Goal: Transaction & Acquisition: Purchase product/service

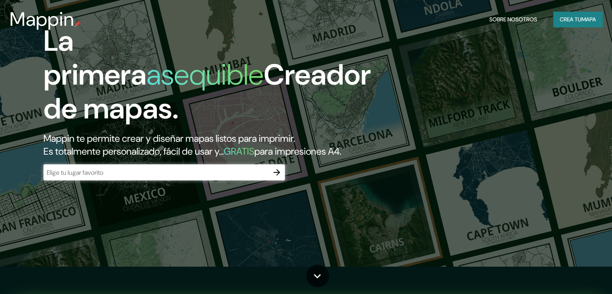
scroll to position [35, 0]
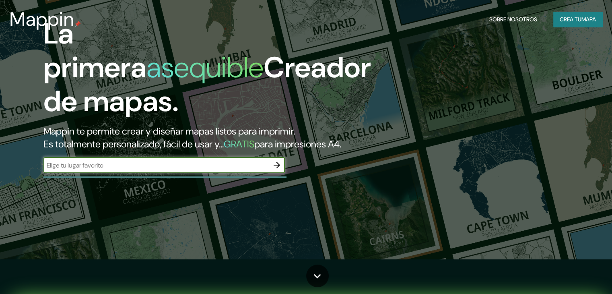
click at [245, 170] on input "text" at bounding box center [155, 165] width 225 height 9
type input "v"
click at [68, 170] on input "villa el" at bounding box center [155, 165] width 225 height 9
type input "[GEOGRAPHIC_DATA][PERSON_NAME]"
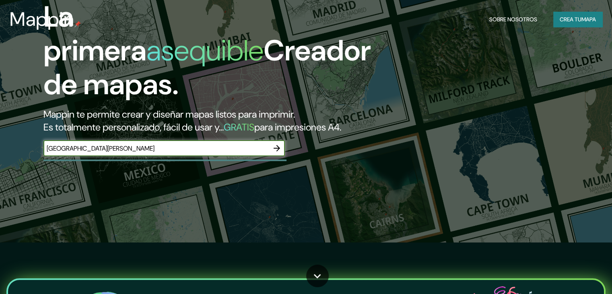
scroll to position [60, 0]
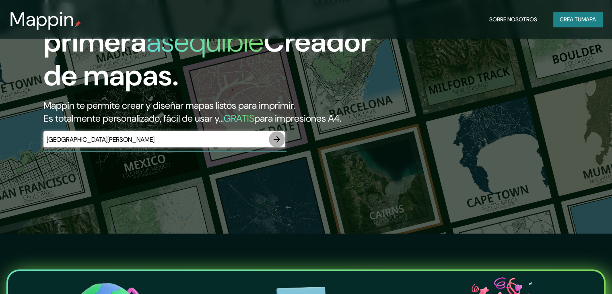
click at [273, 144] on icon "button" at bounding box center [277, 139] width 10 height 10
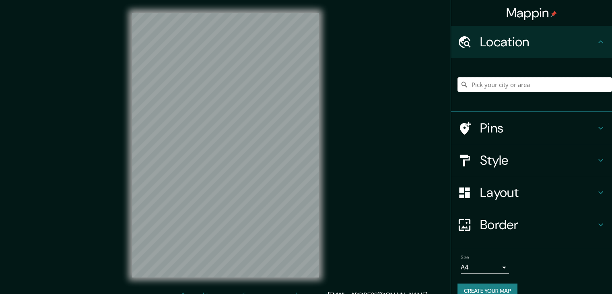
click at [534, 84] on input "Pick your city or area" at bounding box center [534, 84] width 155 height 14
click at [546, 86] on input "[GEOGRAPHIC_DATA][PERSON_NAME]" at bounding box center [534, 84] width 155 height 14
click at [582, 85] on input "[GEOGRAPHIC_DATA][PERSON_NAME]" at bounding box center [534, 84] width 155 height 14
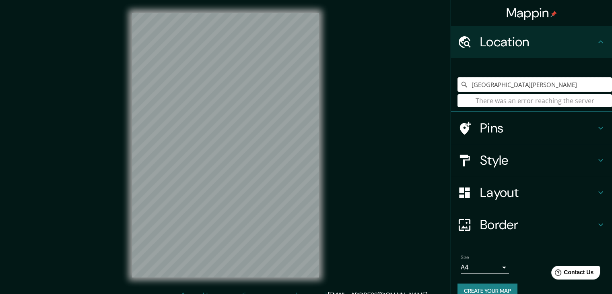
click at [515, 86] on input "[GEOGRAPHIC_DATA][PERSON_NAME]" at bounding box center [534, 84] width 155 height 14
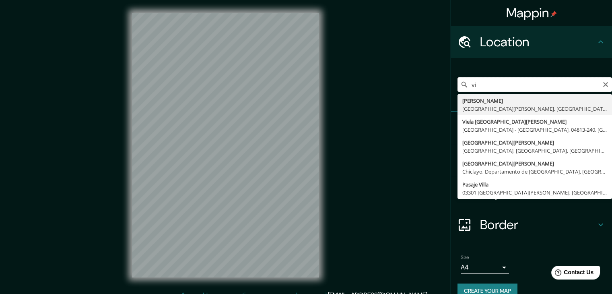
type input "v"
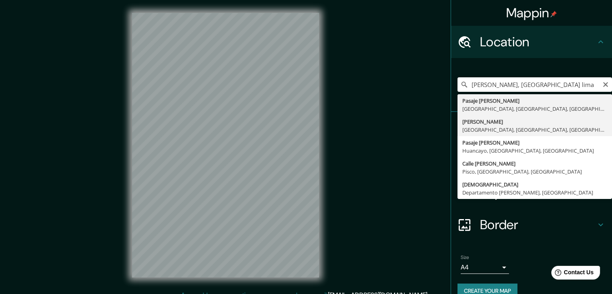
type input "[PERSON_NAME], [GEOGRAPHIC_DATA], [GEOGRAPHIC_DATA], [GEOGRAPHIC_DATA]"
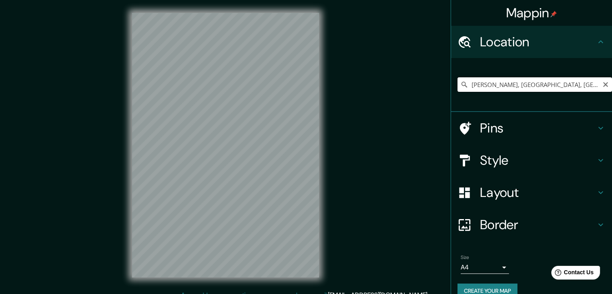
click at [585, 85] on input "[PERSON_NAME], [GEOGRAPHIC_DATA], [GEOGRAPHIC_DATA], [GEOGRAPHIC_DATA]" at bounding box center [534, 84] width 155 height 14
click at [461, 86] on icon at bounding box center [464, 84] width 8 height 8
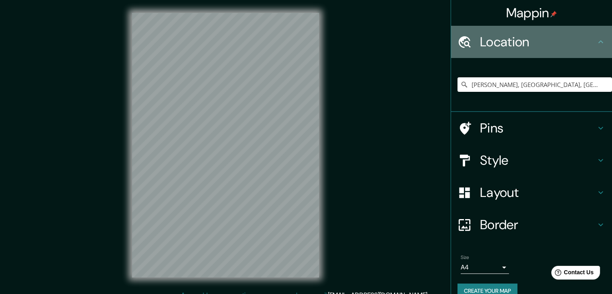
click at [583, 38] on h4 "Location" at bounding box center [538, 42] width 116 height 16
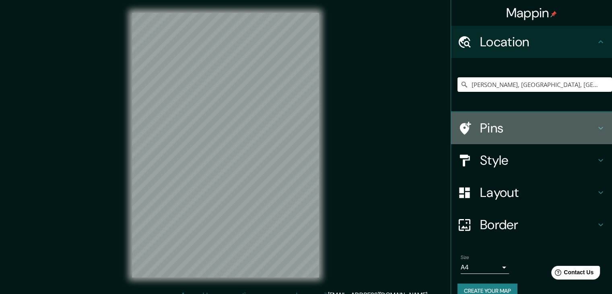
click at [463, 126] on icon at bounding box center [464, 128] width 14 height 14
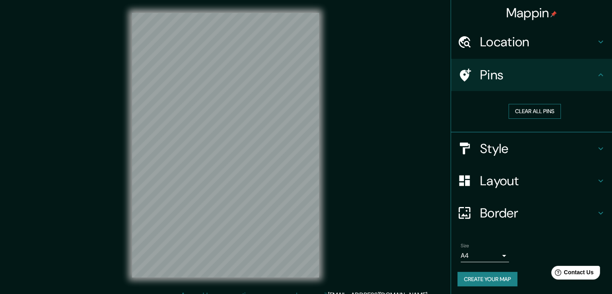
click at [542, 110] on button "Clear all pins" at bounding box center [535, 111] width 52 height 15
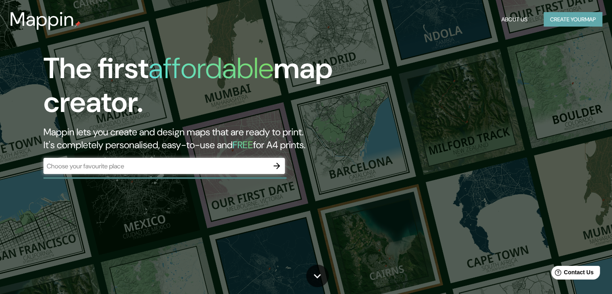
click at [573, 17] on button "Create your map" at bounding box center [573, 19] width 59 height 15
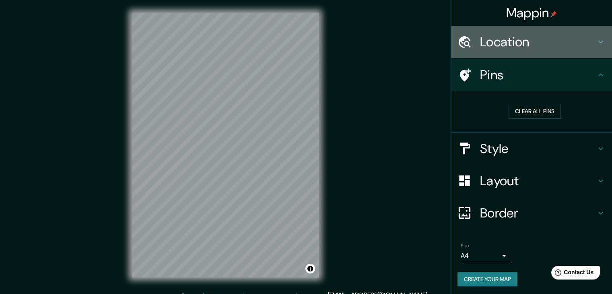
click at [554, 39] on h4 "Location" at bounding box center [538, 42] width 116 height 16
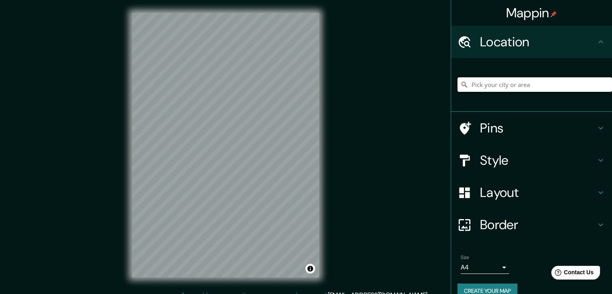
click at [534, 84] on input "Pick your city or area" at bounding box center [534, 84] width 155 height 14
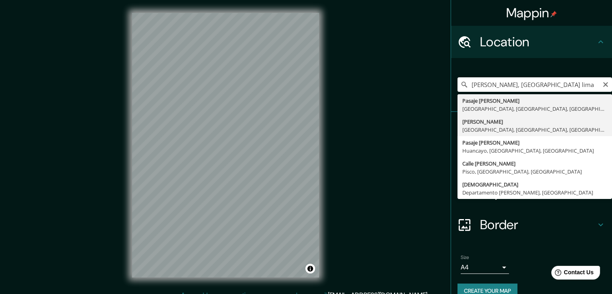
type input "[PERSON_NAME], [GEOGRAPHIC_DATA], [GEOGRAPHIC_DATA], [GEOGRAPHIC_DATA]"
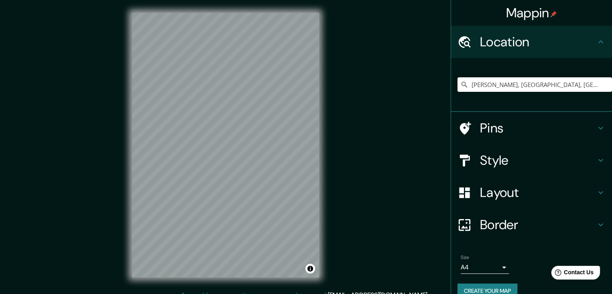
scroll to position [14, 0]
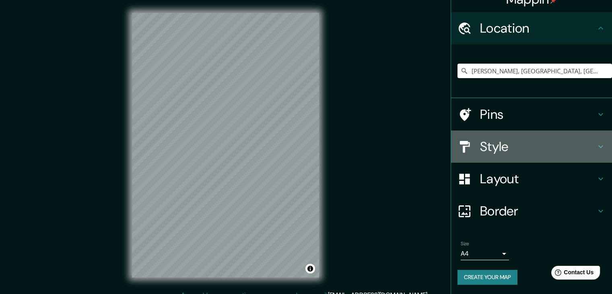
click at [598, 145] on icon at bounding box center [600, 146] width 5 height 3
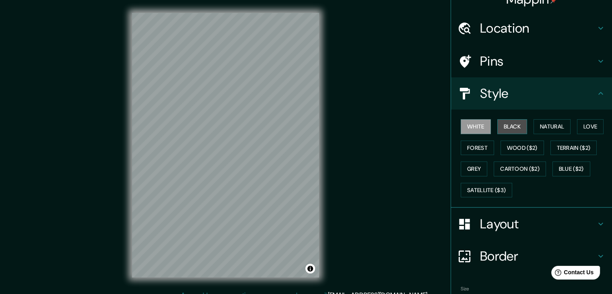
click at [501, 126] on button "Black" at bounding box center [512, 126] width 30 height 15
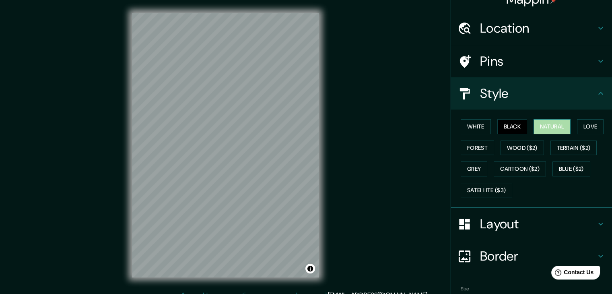
click at [539, 124] on button "Natural" at bounding box center [552, 126] width 37 height 15
click at [593, 124] on button "Love" at bounding box center [590, 126] width 27 height 15
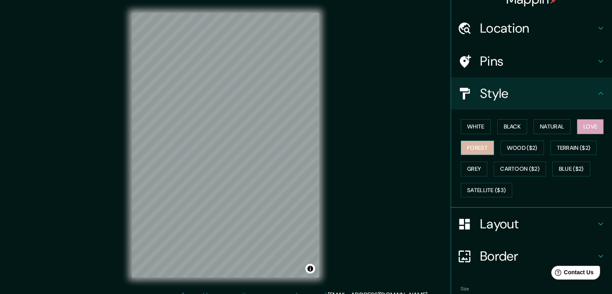
click at [470, 146] on button "Forest" at bounding box center [477, 147] width 33 height 15
click at [517, 145] on button "Wood ($2)" at bounding box center [522, 147] width 43 height 15
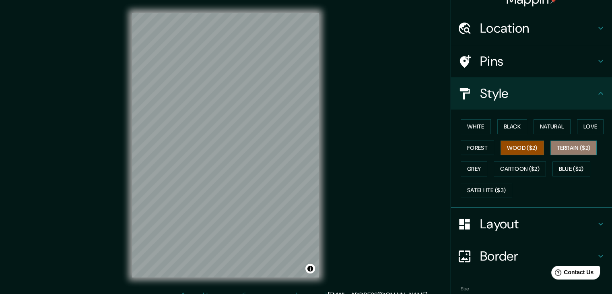
click at [567, 145] on button "Terrain ($2)" at bounding box center [573, 147] width 47 height 15
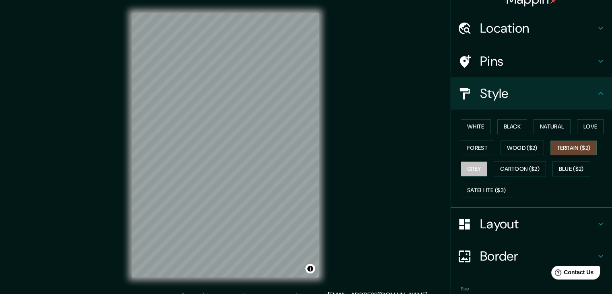
click at [466, 173] on button "Grey" at bounding box center [474, 168] width 27 height 15
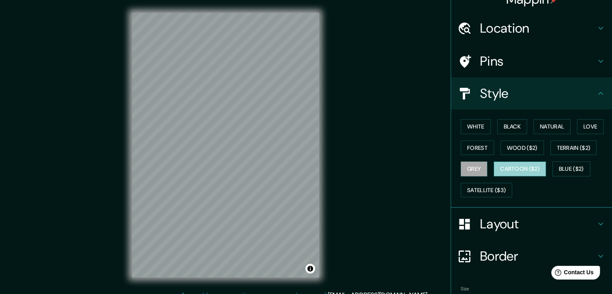
click at [509, 170] on button "Cartoon ($2)" at bounding box center [520, 168] width 52 height 15
click at [554, 166] on button "Blue ($2)" at bounding box center [571, 168] width 38 height 15
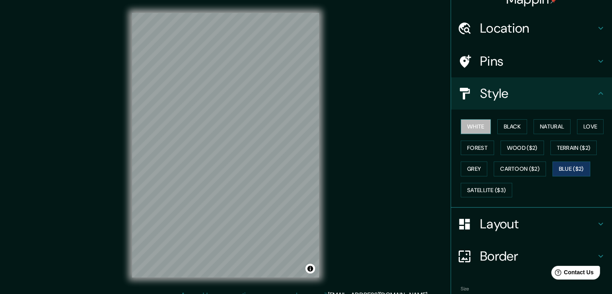
click at [477, 125] on button "White" at bounding box center [476, 126] width 30 height 15
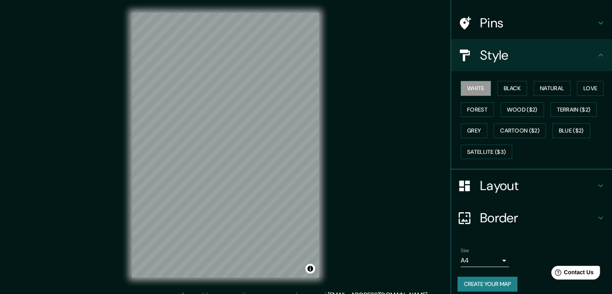
scroll to position [53, 0]
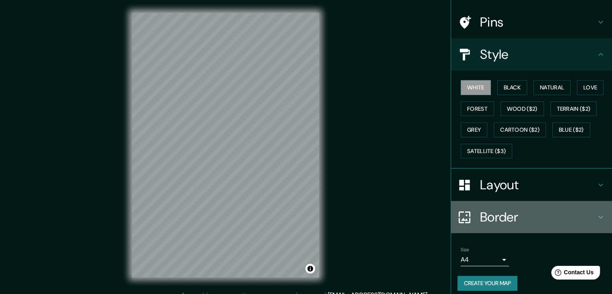
click at [596, 214] on icon at bounding box center [601, 217] width 10 height 10
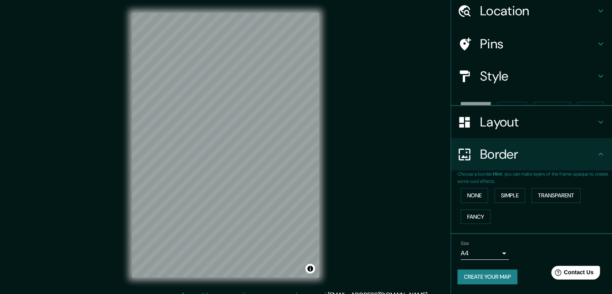
scroll to position [17, 0]
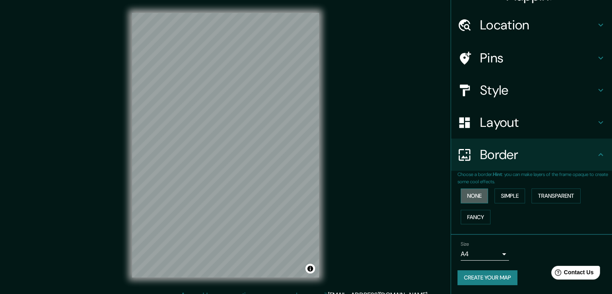
click at [476, 196] on button "None" at bounding box center [474, 195] width 27 height 15
click at [503, 195] on button "Simple" at bounding box center [510, 195] width 31 height 15
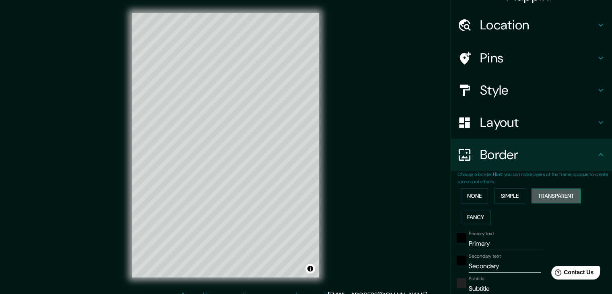
click at [541, 194] on button "Transparent" at bounding box center [556, 195] width 49 height 15
click at [470, 220] on button "Fancy" at bounding box center [476, 217] width 30 height 15
click at [470, 200] on button "None" at bounding box center [474, 195] width 27 height 15
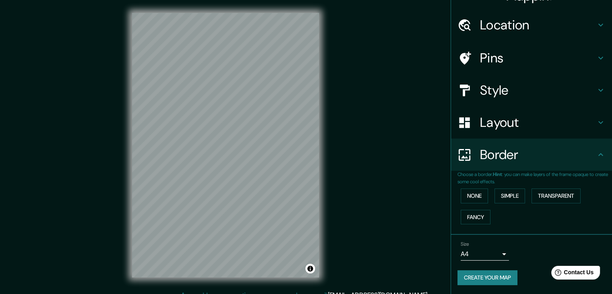
scroll to position [9, 0]
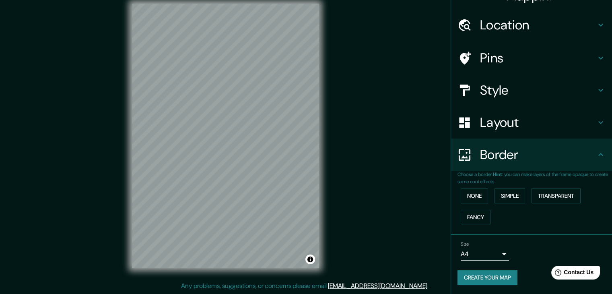
click at [587, 124] on h4 "Layout" at bounding box center [538, 122] width 116 height 16
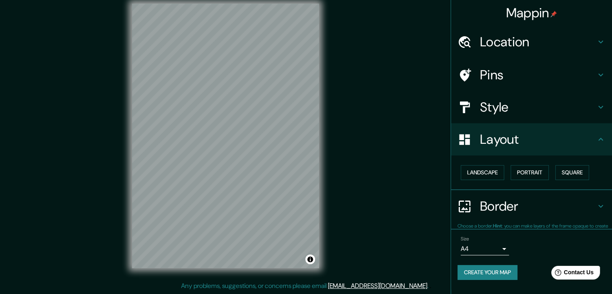
scroll to position [0, 0]
click at [523, 171] on button "Portrait" at bounding box center [530, 172] width 38 height 15
click at [571, 171] on button "Square" at bounding box center [572, 172] width 34 height 15
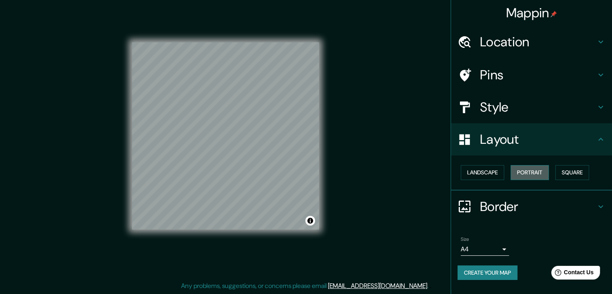
click at [534, 174] on button "Portrait" at bounding box center [530, 172] width 38 height 15
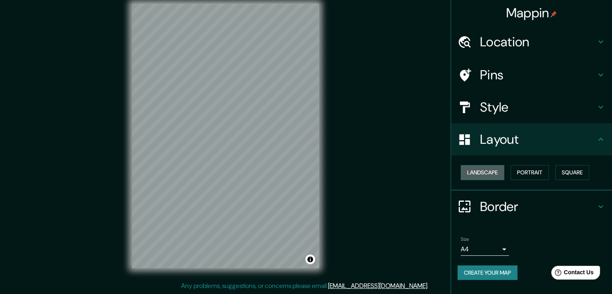
click at [493, 174] on button "Landscape" at bounding box center [482, 172] width 43 height 15
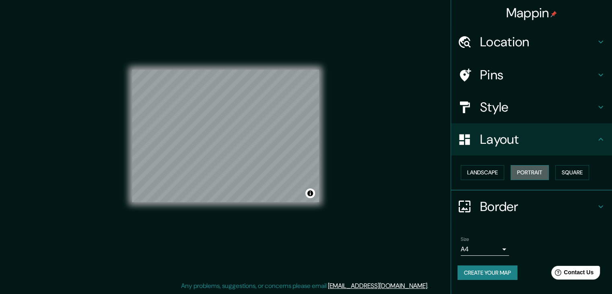
click at [523, 173] on button "Portrait" at bounding box center [530, 172] width 38 height 15
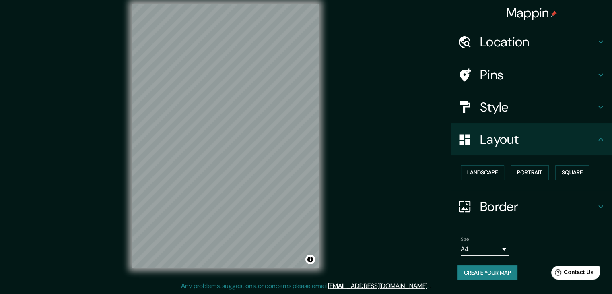
scroll to position [9, 0]
click at [497, 271] on button "Create your map" at bounding box center [487, 272] width 60 height 15
click at [503, 271] on button "Create your map" at bounding box center [487, 272] width 60 height 15
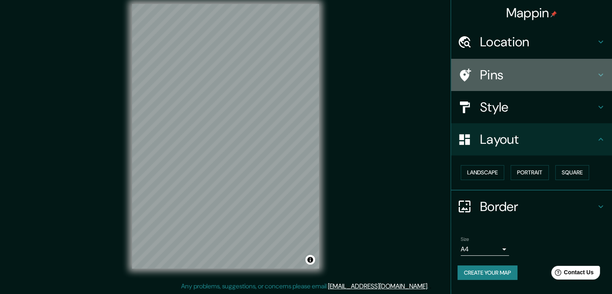
click at [573, 78] on h4 "Pins" at bounding box center [538, 75] width 116 height 16
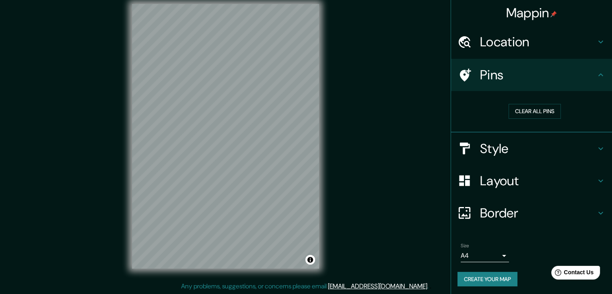
scroll to position [2, 0]
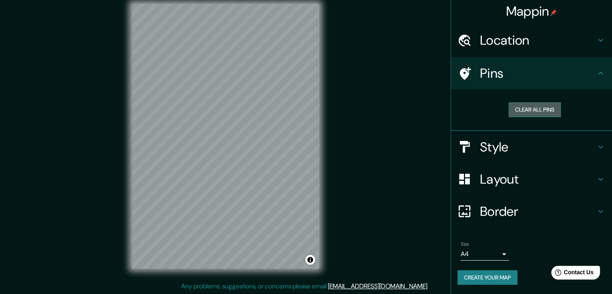
click at [545, 112] on button "Clear all pins" at bounding box center [535, 109] width 52 height 15
click at [476, 279] on button "Create your map" at bounding box center [487, 277] width 60 height 15
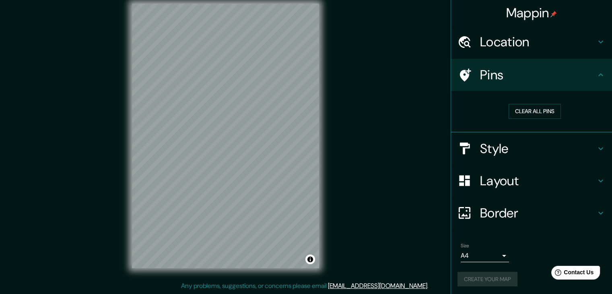
scroll to position [2, 0]
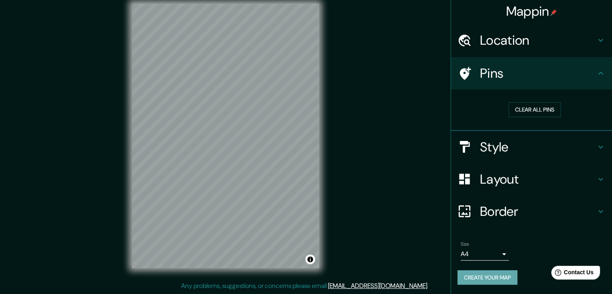
click at [484, 278] on button "Create your map" at bounding box center [487, 277] width 60 height 15
click at [377, 286] on link "[EMAIL_ADDRESS][DOMAIN_NAME]" at bounding box center [377, 285] width 99 height 8
click at [483, 276] on button "Create your map" at bounding box center [487, 277] width 60 height 15
